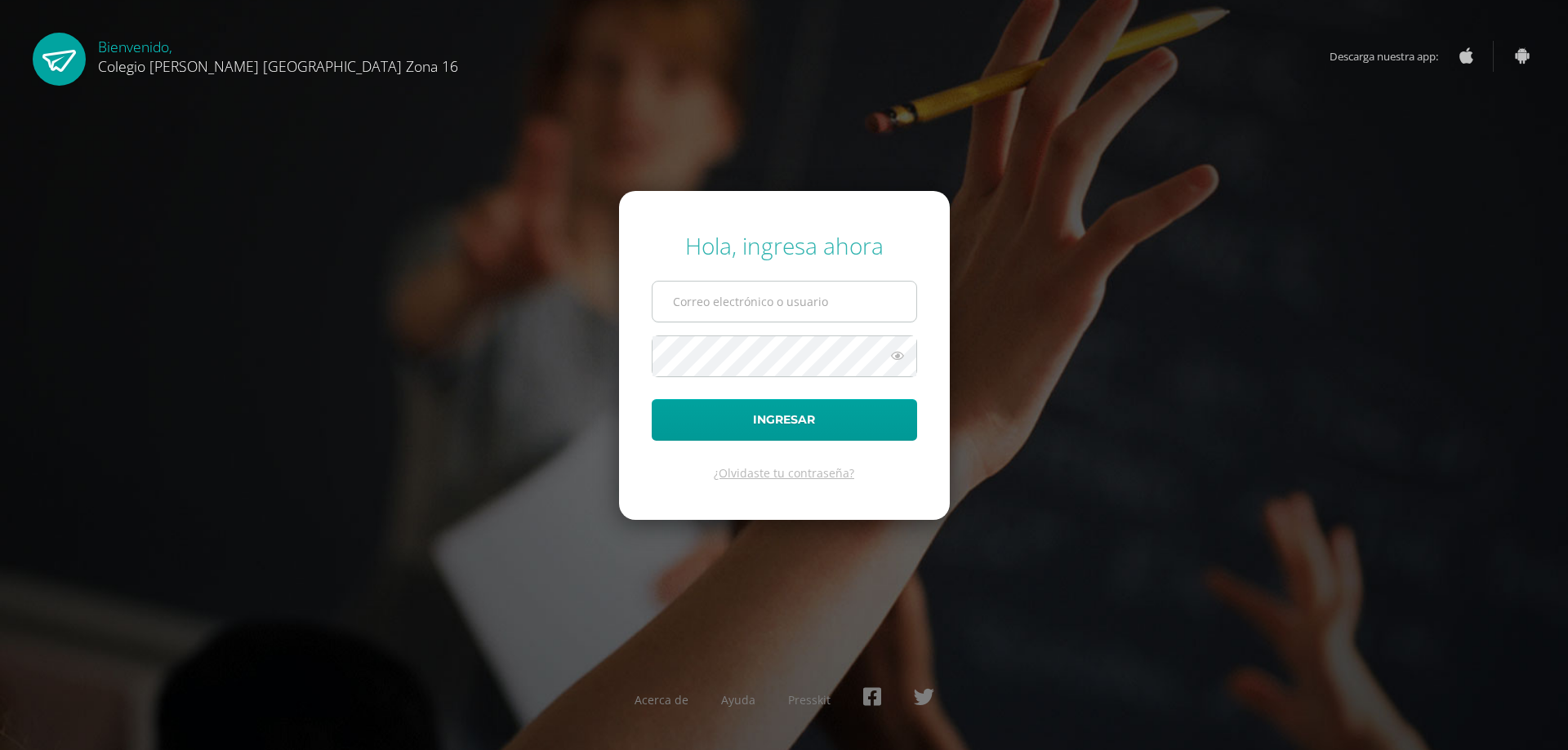
click at [763, 308] on input "text" at bounding box center [784, 301] width 264 height 40
type input "[EMAIL_ADDRESS][DOMAIN_NAME]"
click at [652, 399] on button "Ingresar" at bounding box center [784, 420] width 266 height 42
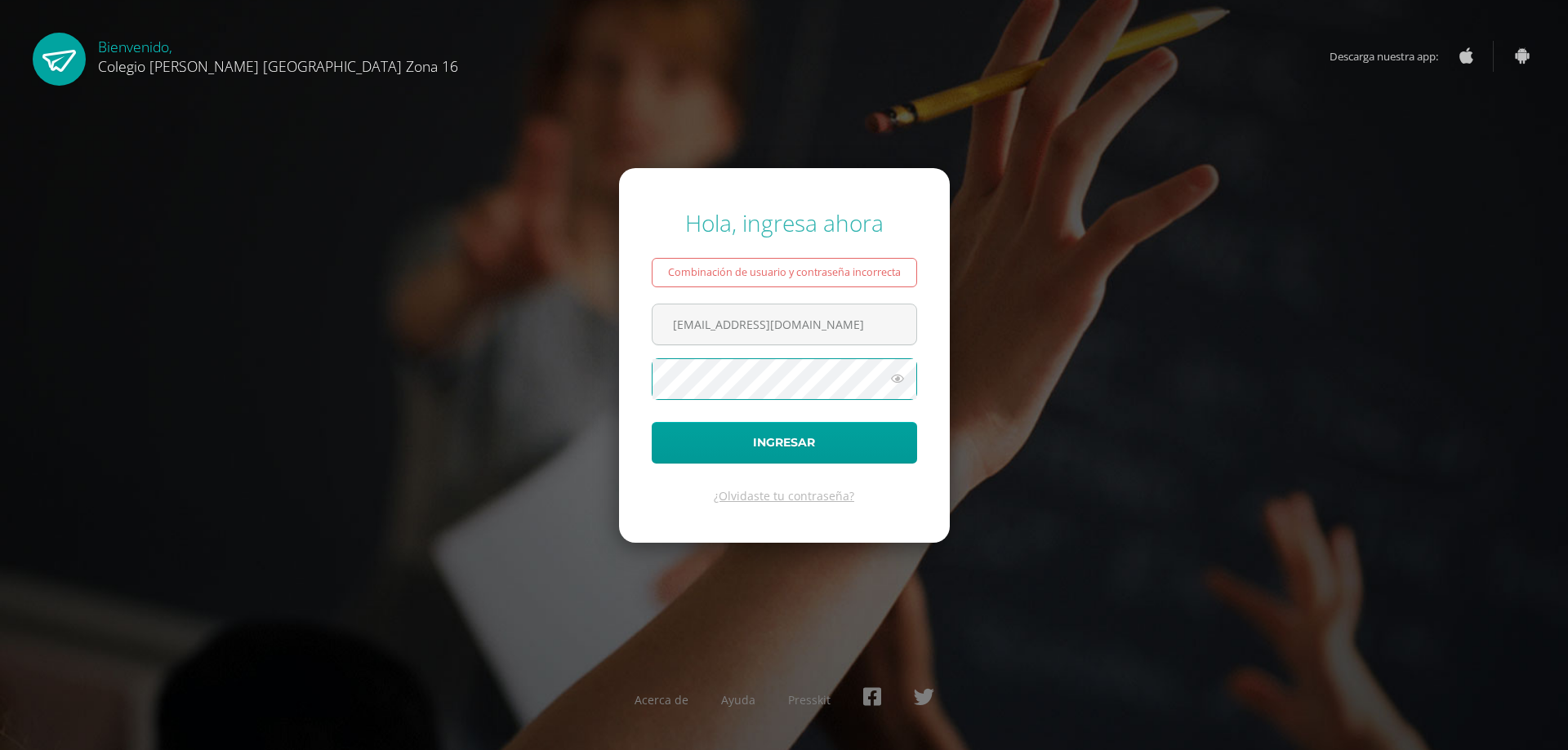
click at [623, 369] on form "Hola, ingresa ahora Combinación de usuario y contraseña incorrecta sdocente14@c…" at bounding box center [784, 354] width 331 height 374
click at [814, 450] on button "Ingresar" at bounding box center [784, 442] width 266 height 42
click at [898, 388] on icon at bounding box center [898, 379] width 21 height 20
click at [888, 378] on icon at bounding box center [896, 379] width 22 height 20
click at [898, 376] on icon at bounding box center [898, 379] width 21 height 20
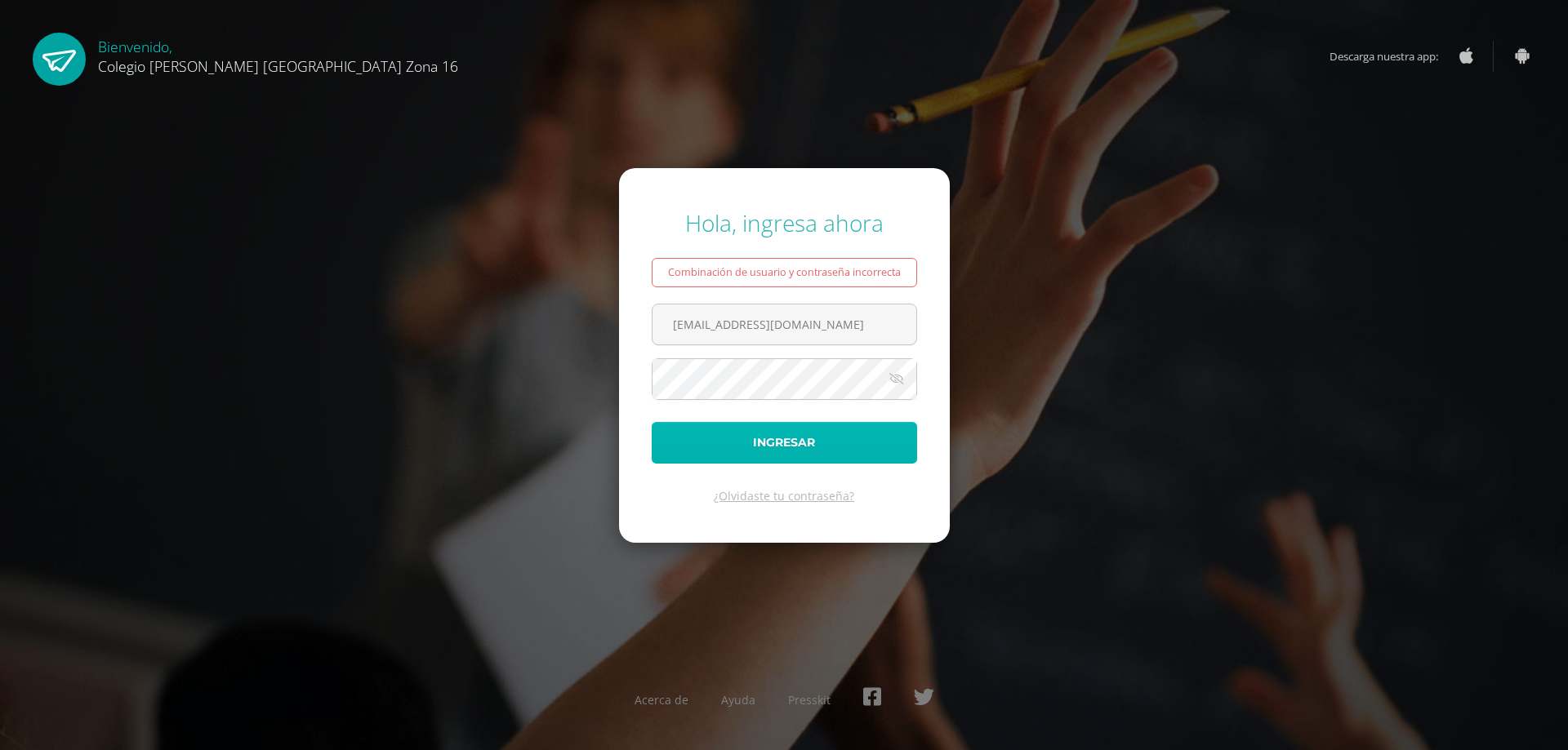
click at [870, 448] on button "Ingresar" at bounding box center [784, 442] width 266 height 42
click at [903, 384] on icon at bounding box center [898, 379] width 21 height 20
click at [834, 454] on button "Ingresar" at bounding box center [784, 442] width 266 height 42
click at [744, 465] on form "Hola, ingresa ahora Combinación de usuario y contraseña incorrecta sdocente14@c…" at bounding box center [784, 354] width 331 height 374
click at [748, 458] on button "Ingresar" at bounding box center [784, 442] width 266 height 42
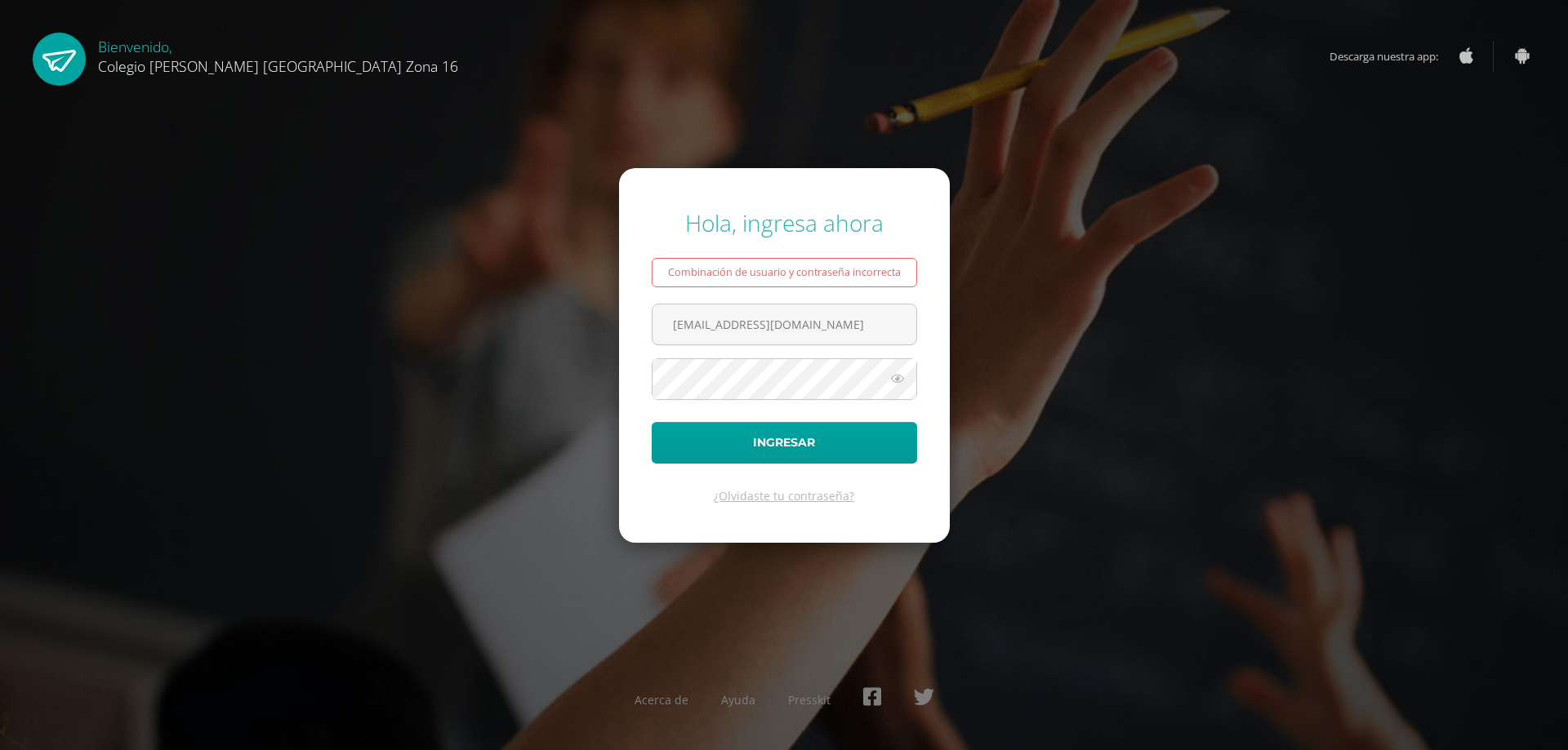
click at [904, 376] on icon at bounding box center [898, 379] width 21 height 20
click at [843, 446] on button "Ingresar" at bounding box center [784, 442] width 266 height 42
click at [898, 378] on icon at bounding box center [898, 379] width 21 height 20
